Goal: Task Accomplishment & Management: Manage account settings

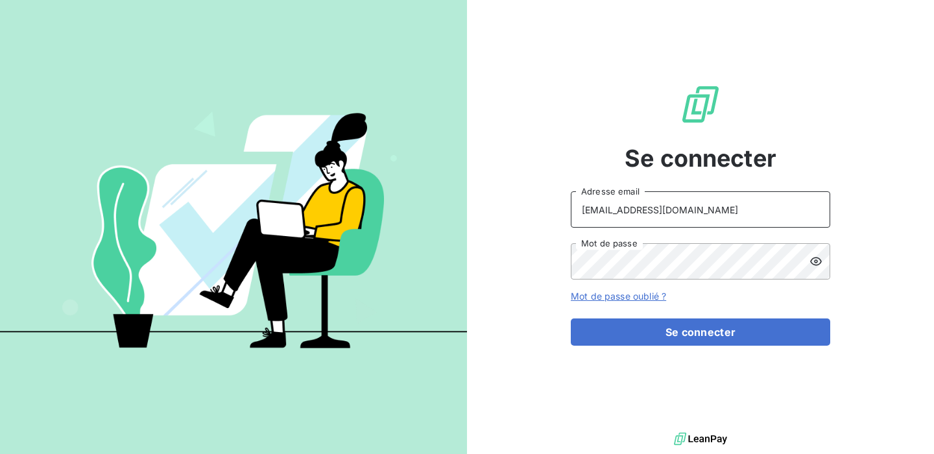
click at [681, 211] on input "[EMAIL_ADDRESS][DOMAIN_NAME]" at bounding box center [700, 209] width 259 height 36
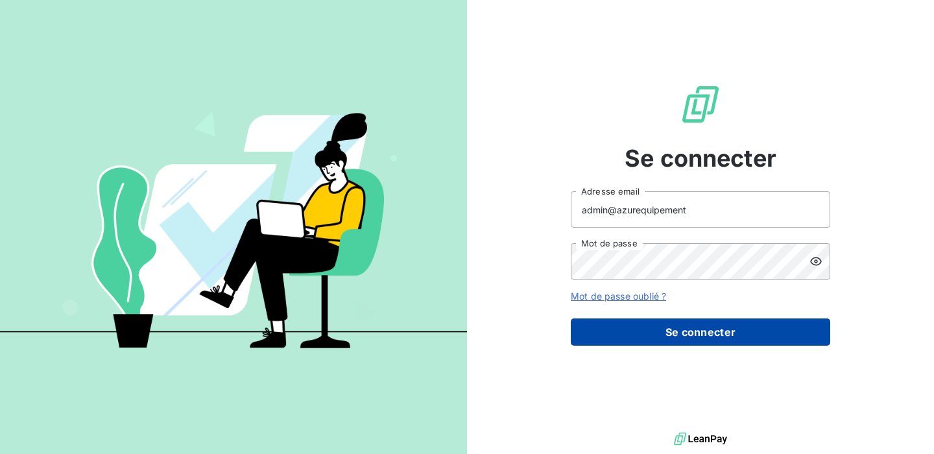
click at [699, 333] on button "Se connecter" at bounding box center [700, 331] width 259 height 27
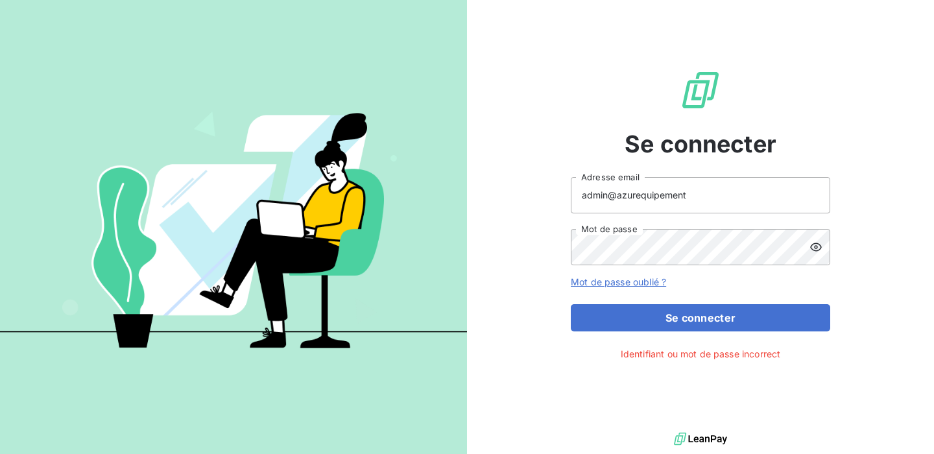
click at [812, 241] on icon at bounding box center [815, 247] width 13 height 13
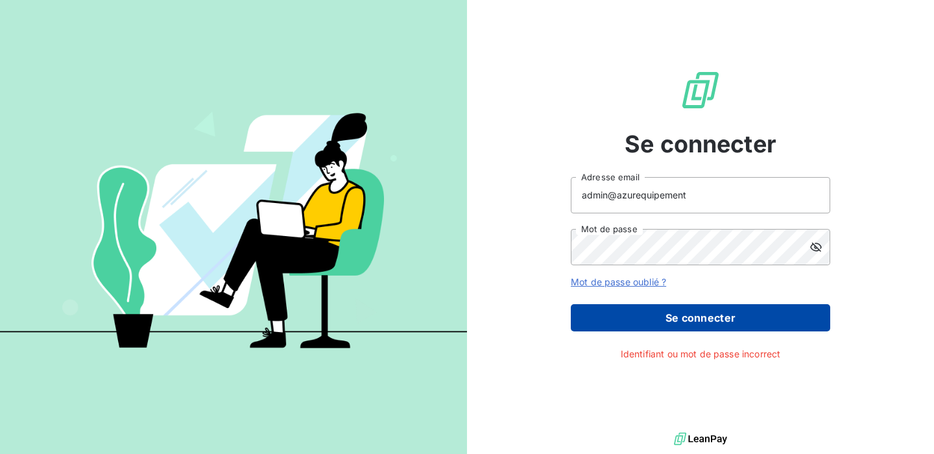
click at [709, 314] on button "Se connecter" at bounding box center [700, 317] width 259 height 27
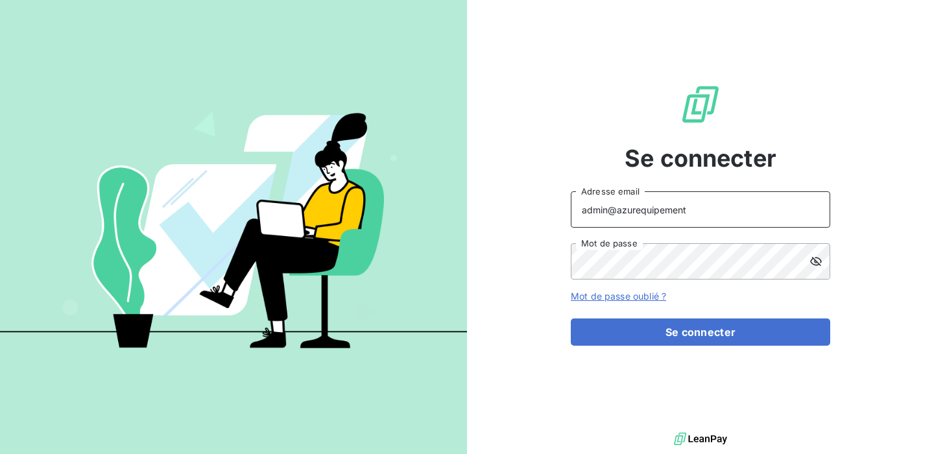
click at [701, 209] on input "admin@azurequipement" at bounding box center [700, 209] width 259 height 36
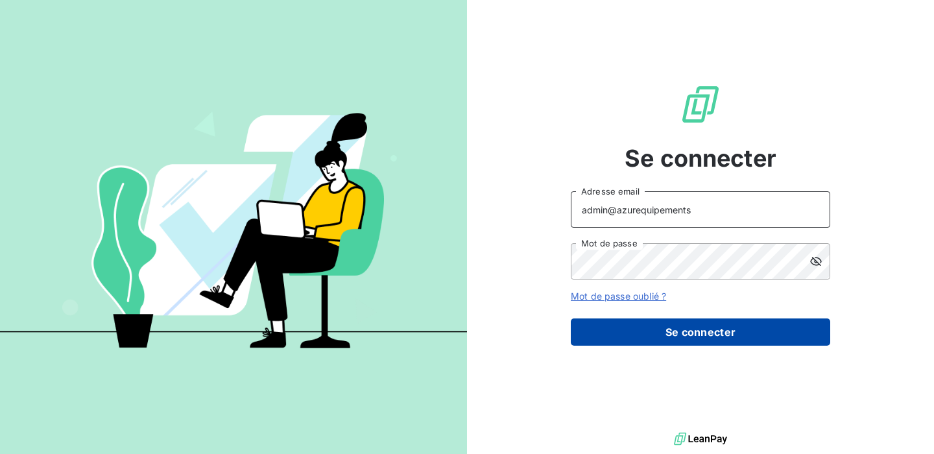
type input "admin@azurequipements"
click at [728, 340] on button "Se connecter" at bounding box center [700, 331] width 259 height 27
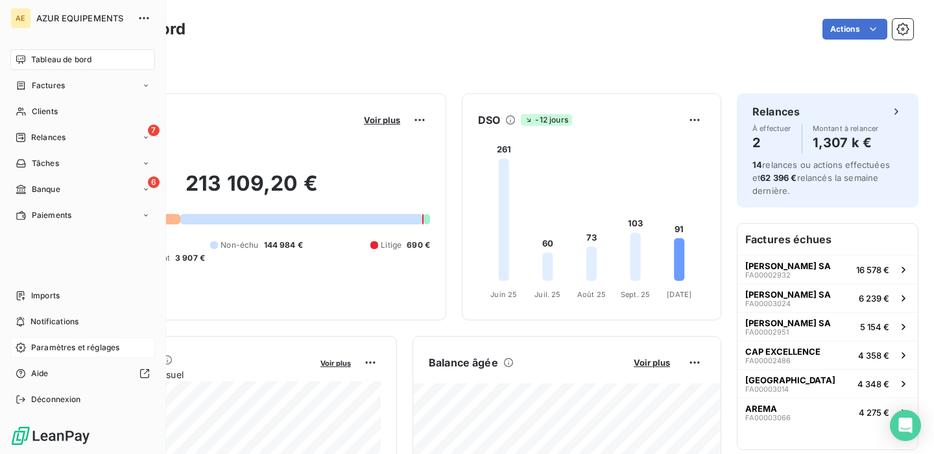
click at [70, 344] on span "Paramètres et réglages" at bounding box center [75, 348] width 88 height 12
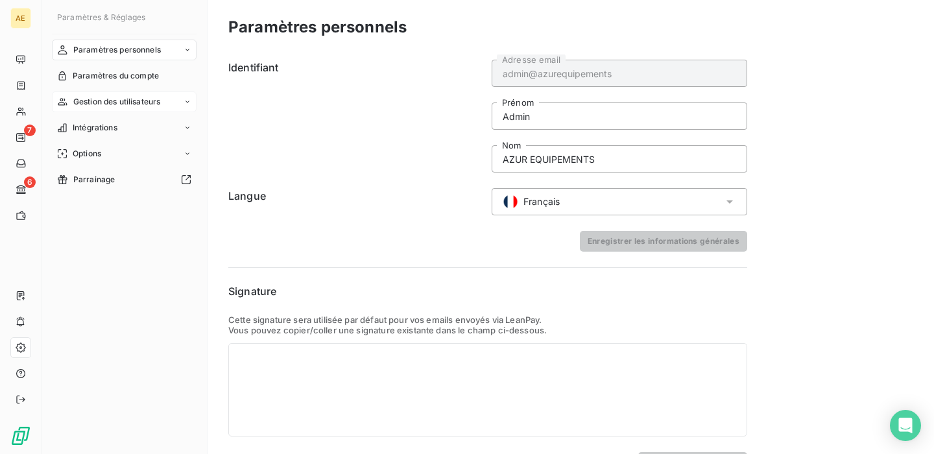
click at [117, 98] on span "Gestion des utilisateurs" at bounding box center [117, 102] width 88 height 12
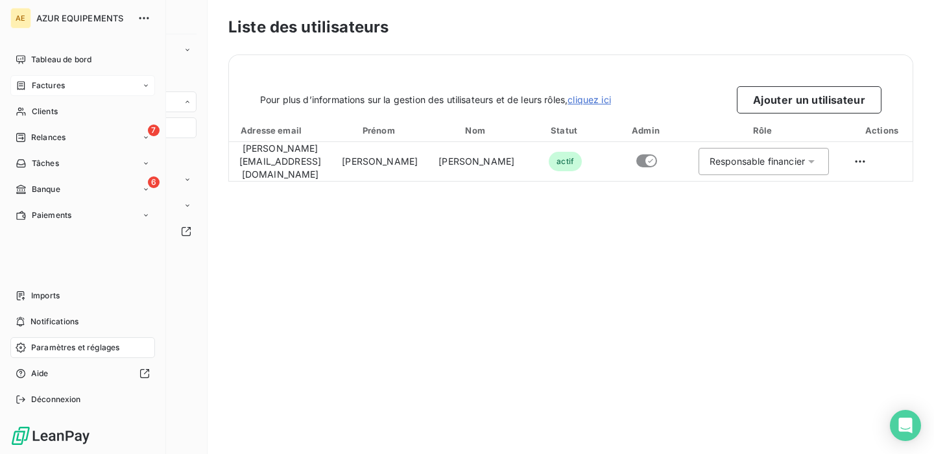
click at [56, 86] on span "Factures" at bounding box center [48, 86] width 33 height 12
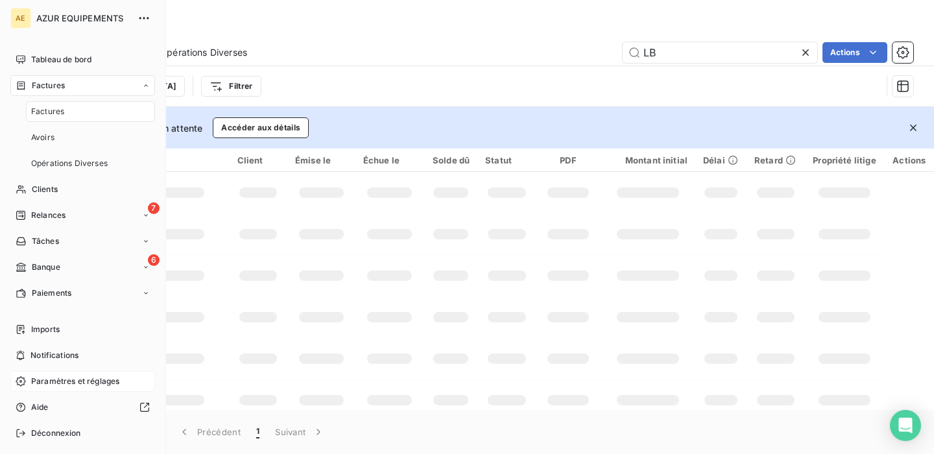
click at [66, 111] on div "Factures" at bounding box center [90, 111] width 129 height 21
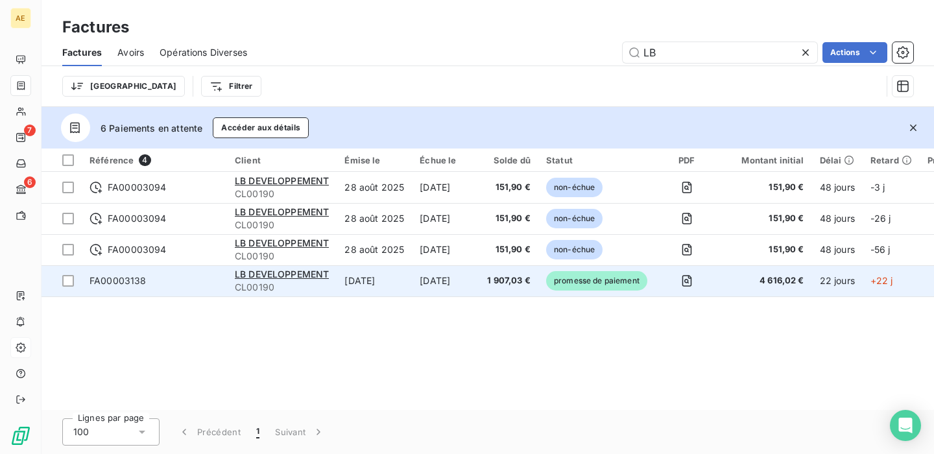
click at [145, 285] on span "FA00003138" at bounding box center [154, 280] width 130 height 13
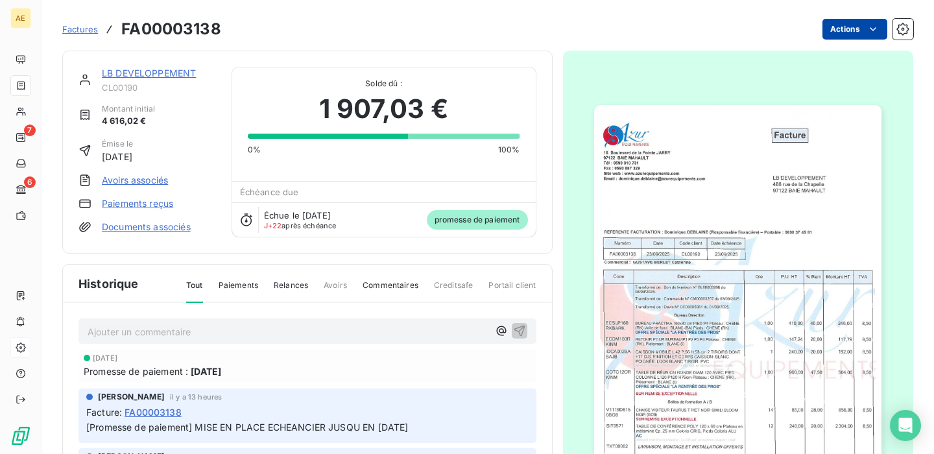
click at [845, 25] on html "AE 7 6 Factures FA00003138 Actions LB DEVELOPPEMENT CL00190 Montant initial 4 6…" at bounding box center [467, 227] width 934 height 454
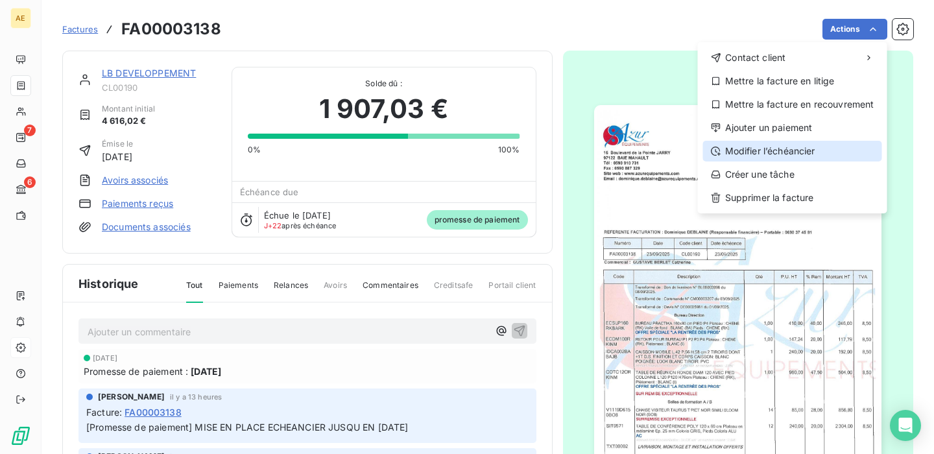
click at [818, 147] on div "Modifier l’échéancier" at bounding box center [792, 151] width 179 height 21
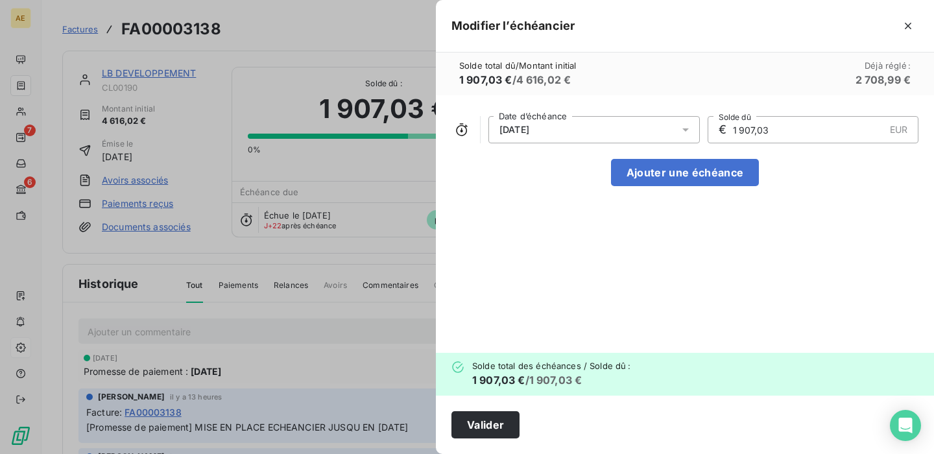
click at [576, 129] on div "23/09/2025" at bounding box center [593, 129] width 211 height 27
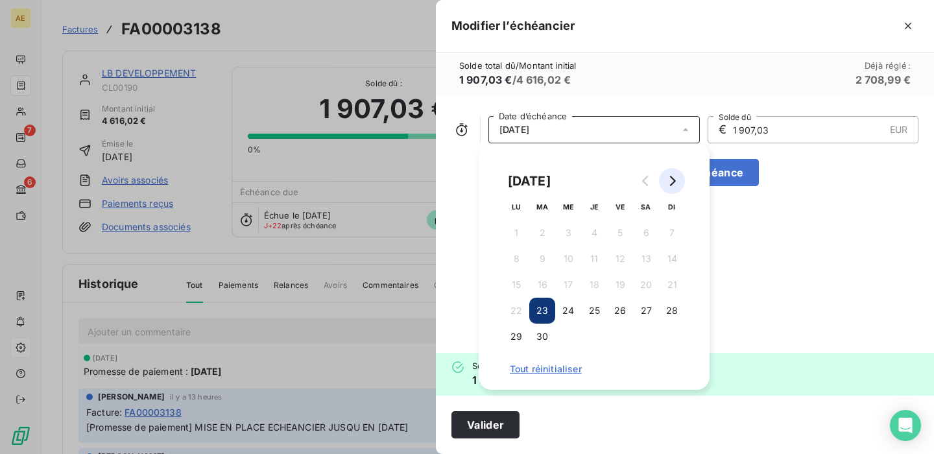
click at [672, 178] on icon "Go to next month" at bounding box center [673, 181] width 6 height 10
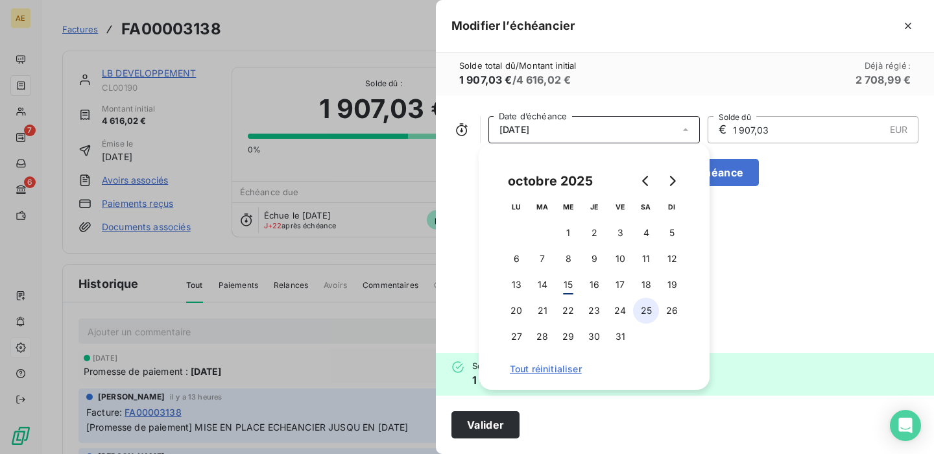
click at [644, 307] on button "25" at bounding box center [646, 311] width 26 height 26
click at [738, 125] on input "1 907,03" at bounding box center [807, 130] width 153 height 26
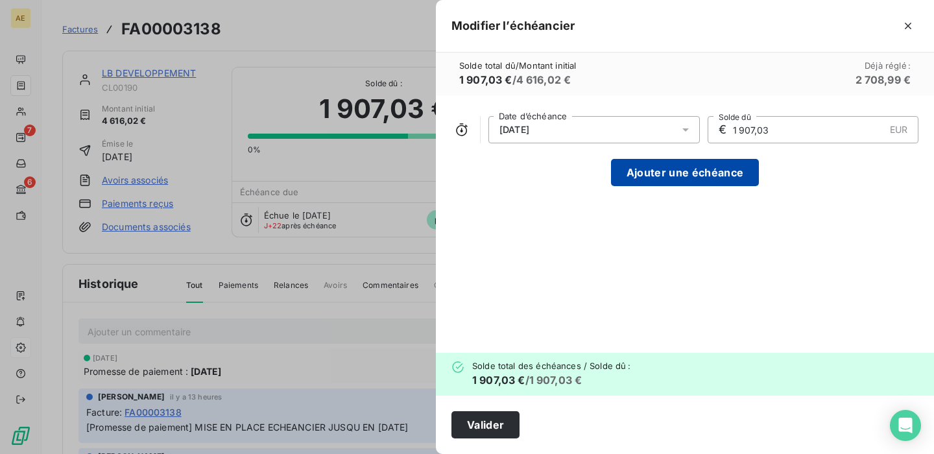
click at [701, 172] on button "Ajouter une échéance" at bounding box center [685, 172] width 148 height 27
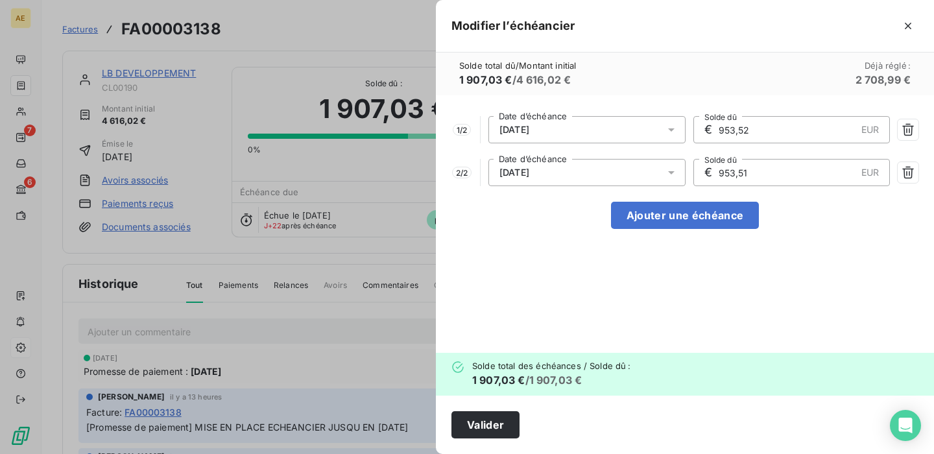
click at [764, 124] on input "953,52" at bounding box center [786, 130] width 139 height 26
click at [547, 179] on div "25/11/2025" at bounding box center [586, 172] width 197 height 27
click at [802, 221] on div "1 / 2 25/10/2025 Date d’échéance € 953,52 EUR Solde dû 2 / 2 25/11/2025 Date d’…" at bounding box center [685, 223] width 498 height 257
click at [731, 218] on button "Ajouter une échéance" at bounding box center [685, 215] width 148 height 27
type input "635,68"
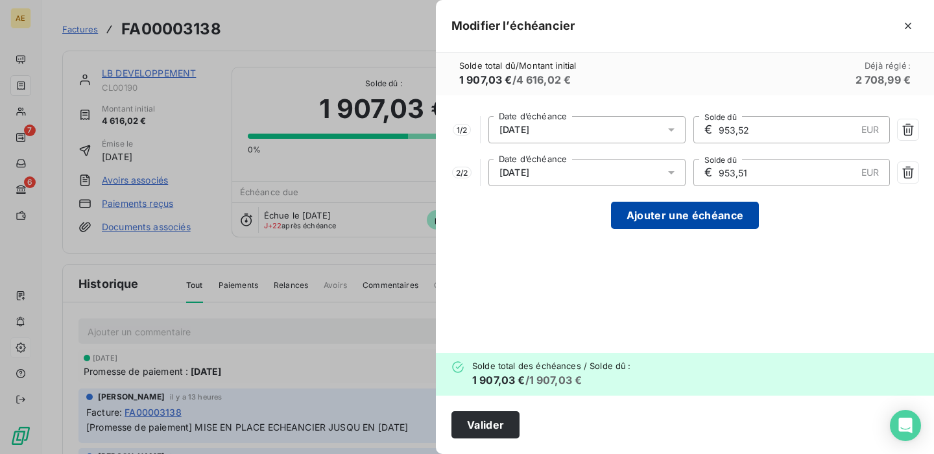
type input "635,68"
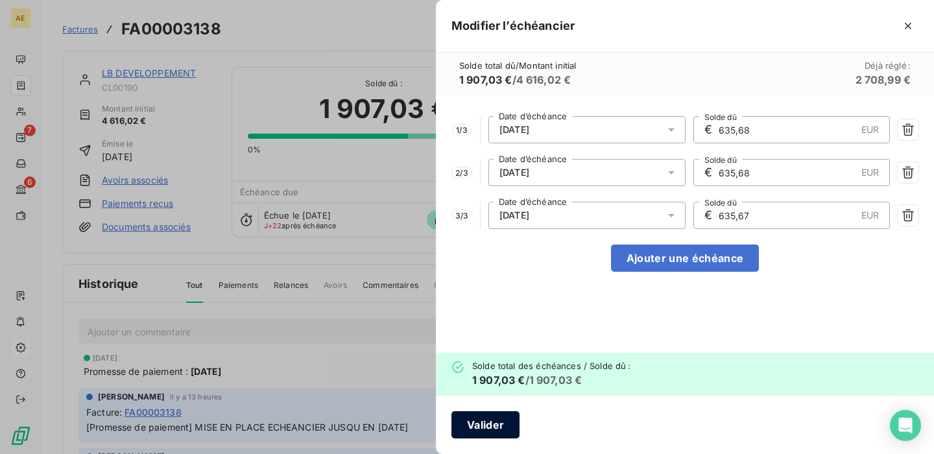
click at [475, 429] on button "Valider" at bounding box center [485, 424] width 68 height 27
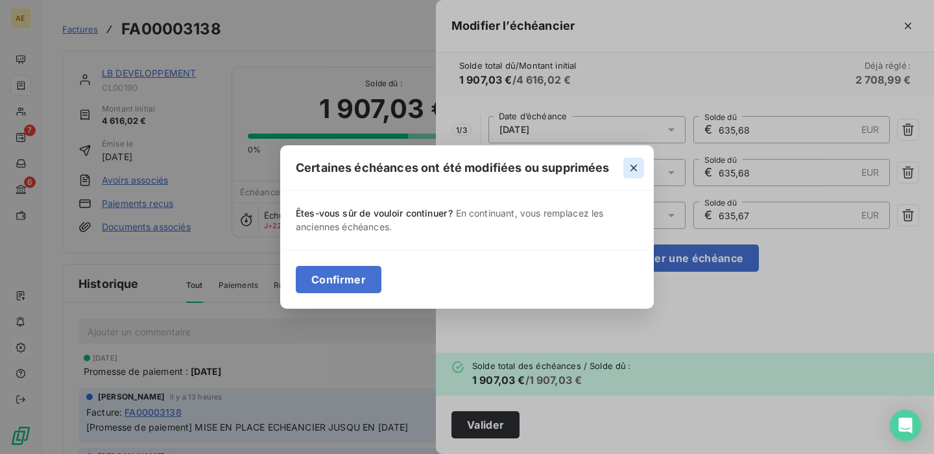
click at [635, 173] on icon "button" at bounding box center [633, 167] width 13 height 13
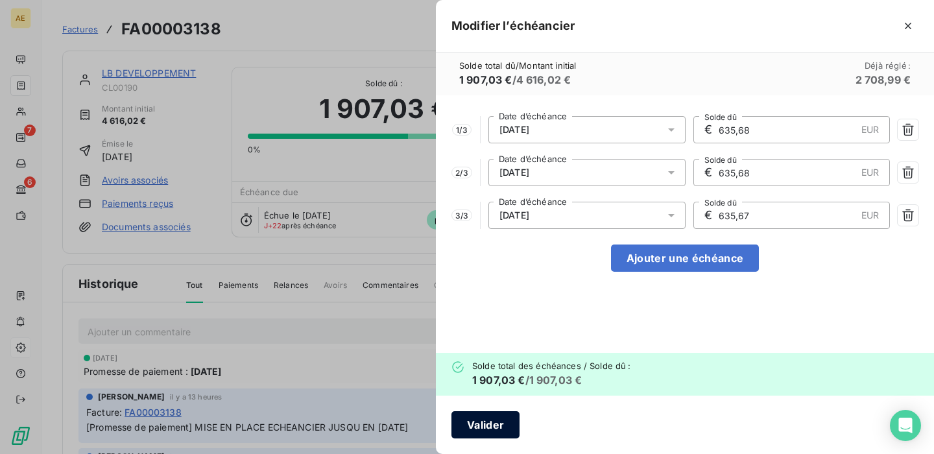
click at [481, 427] on button "Valider" at bounding box center [485, 424] width 68 height 27
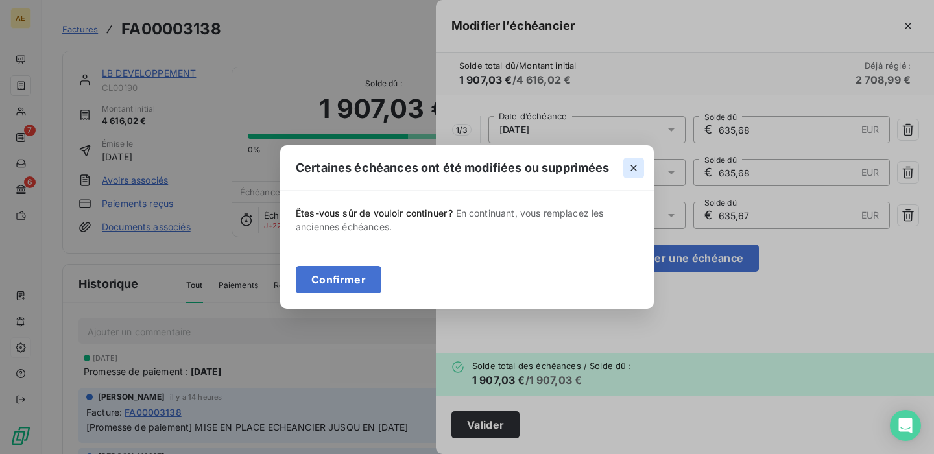
click at [633, 166] on icon "button" at bounding box center [633, 167] width 13 height 13
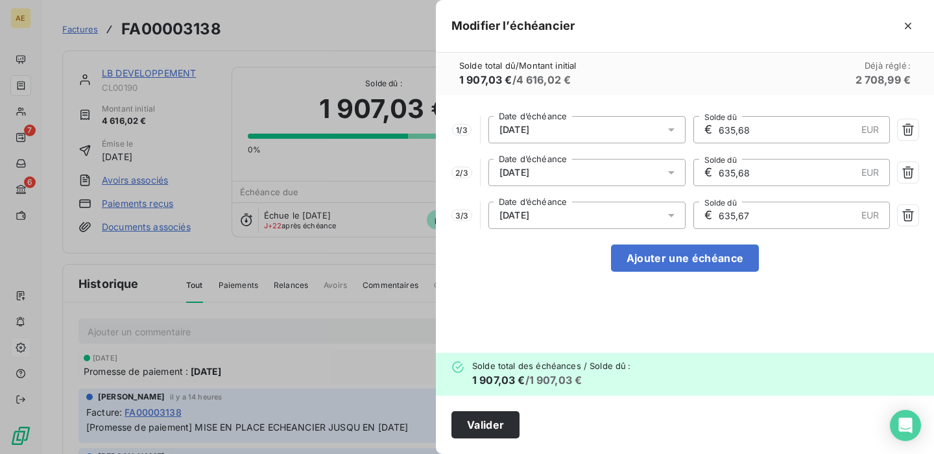
click at [27, 379] on div at bounding box center [467, 227] width 934 height 454
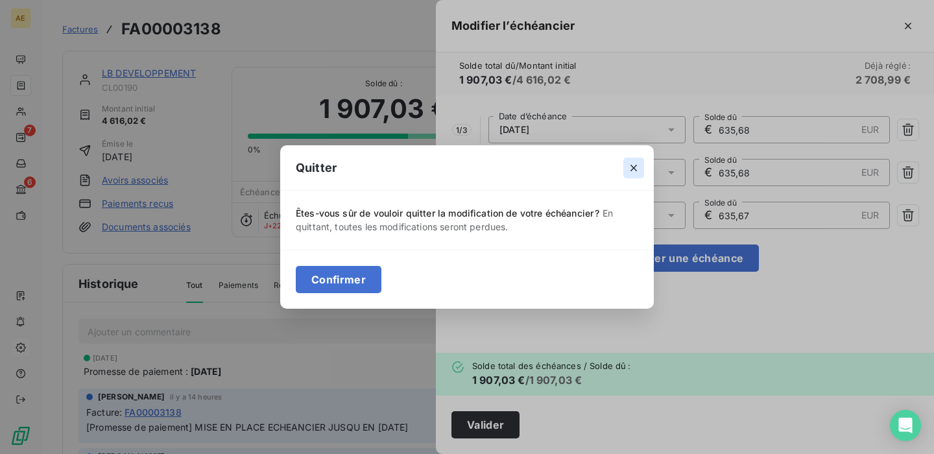
click at [632, 166] on icon "button" at bounding box center [633, 168] width 6 height 6
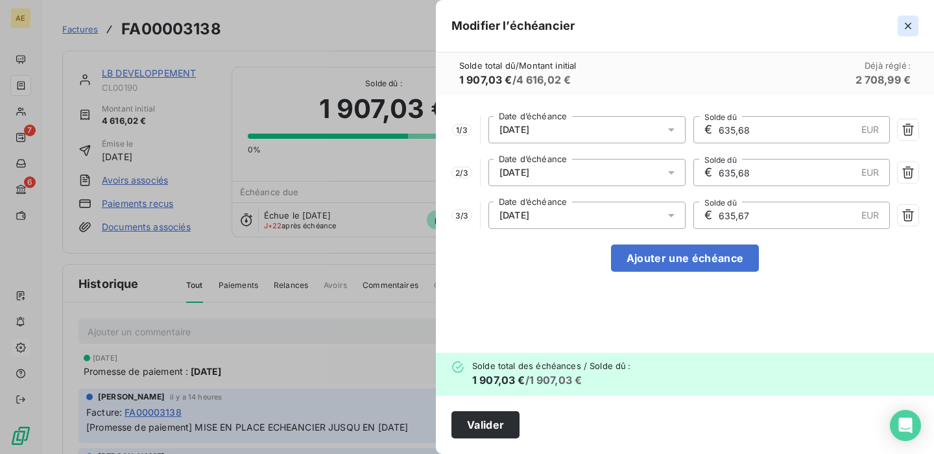
click at [909, 25] on icon "button" at bounding box center [907, 26] width 6 height 6
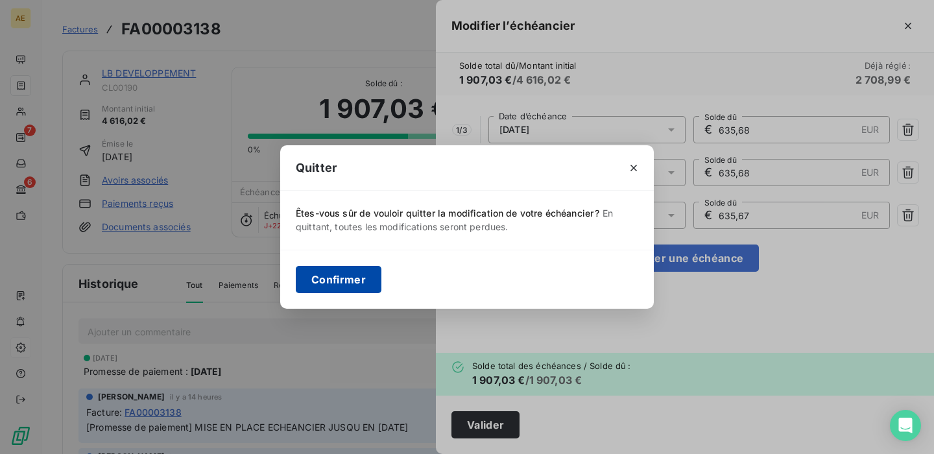
click at [343, 285] on button "Confirmer" at bounding box center [339, 279] width 86 height 27
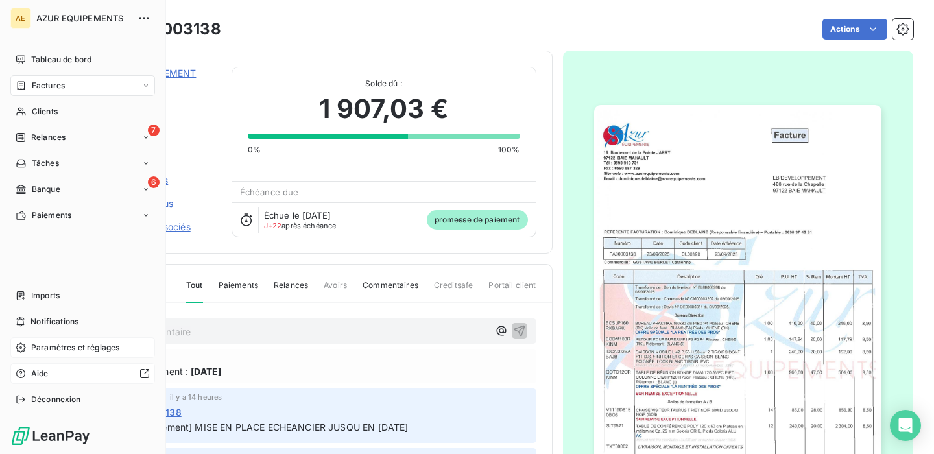
click at [79, 374] on div at bounding box center [102, 373] width 96 height 10
click at [54, 397] on span "Déconnexion" at bounding box center [56, 400] width 50 height 12
click at [106, 390] on div "Déconnexion" at bounding box center [82, 399] width 145 height 21
click at [79, 405] on span "Déconnexion" at bounding box center [56, 400] width 50 height 12
